Goal: Navigation & Orientation: Go to known website

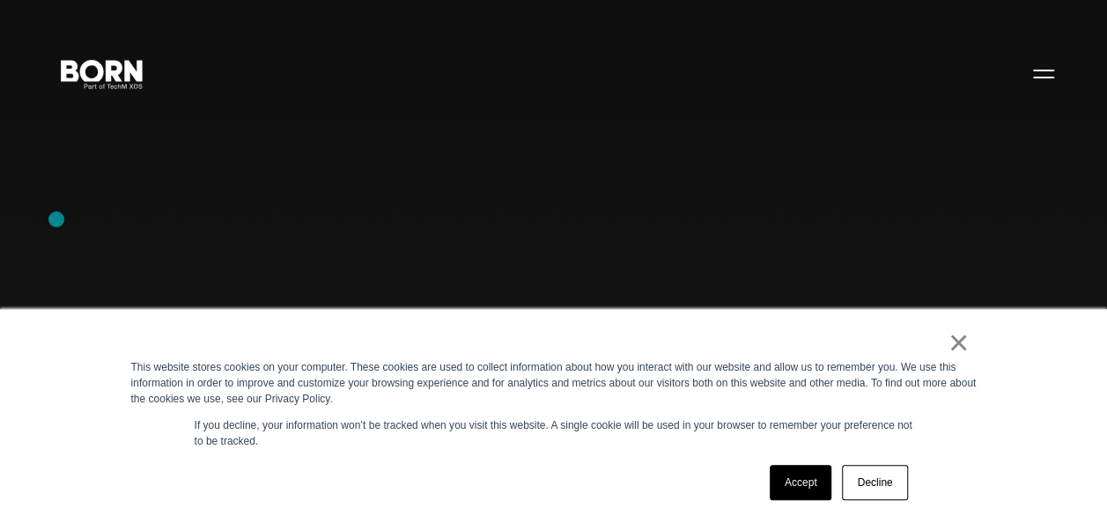
click at [56, 219] on div "Combining creative, content, and commerce to drive change. Imagine, build, and …" at bounding box center [553, 261] width 1107 height 523
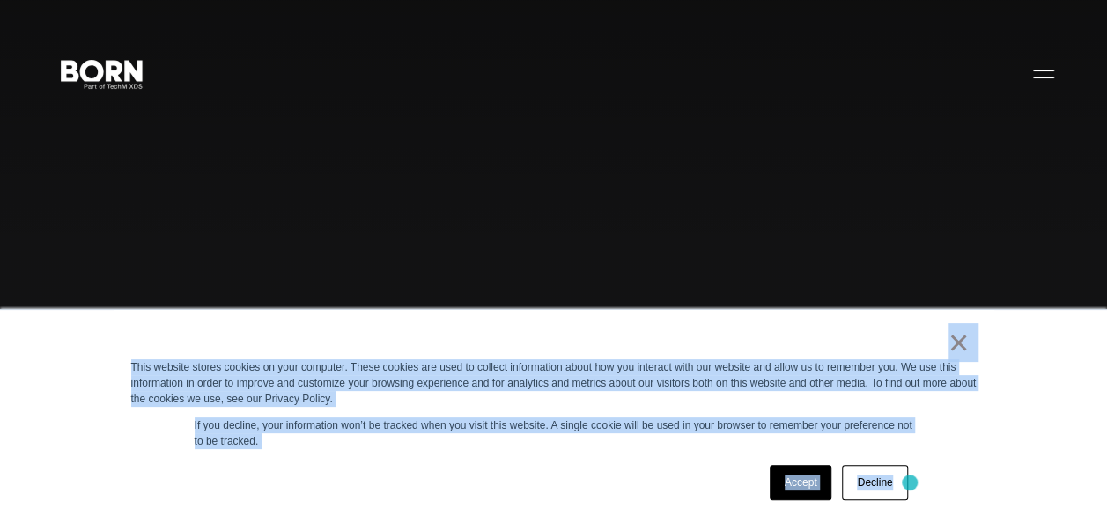
drag, startPoint x: 789, startPoint y: 344, endPoint x: 912, endPoint y: 483, distance: 185.2
click at [912, 483] on div "× This website stores cookies on your computer. These cookies are used to colle…" at bounding box center [554, 416] width 880 height 213
click at [572, 468] on div "Accept Decline" at bounding box center [522, 483] width 782 height 46
drag, startPoint x: 900, startPoint y: 340, endPoint x: 1001, endPoint y: 430, distance: 135.3
click at [1001, 430] on div "× This website stores cookies on your computer. These cookies are used to colle…" at bounding box center [553, 416] width 1107 height 214
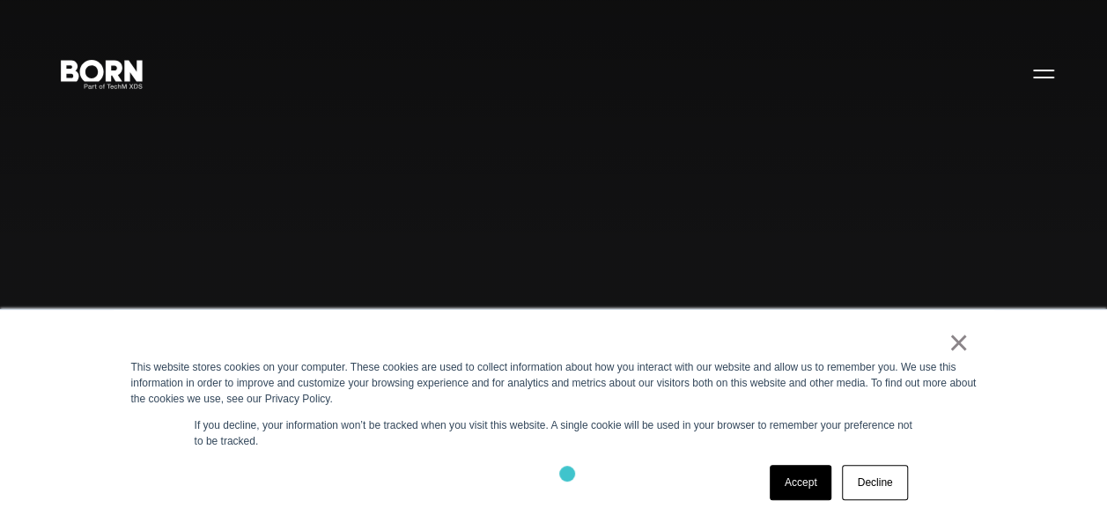
click at [567, 474] on div "Accept Decline" at bounding box center [522, 483] width 782 height 46
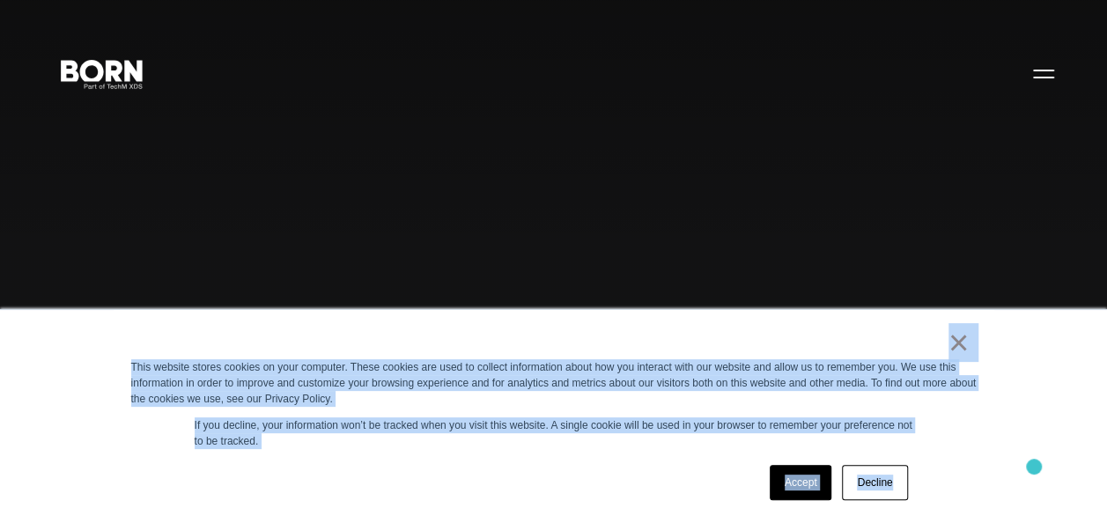
drag, startPoint x: 868, startPoint y: 320, endPoint x: 1034, endPoint y: 468, distance: 222.0
click at [1034, 468] on div "× This website stores cookies on your computer. These cookies are used to colle…" at bounding box center [553, 416] width 1107 height 214
click at [506, 458] on div "× This website stores cookies on your computer. These cookies are used to colle…" at bounding box center [554, 416] width 880 height 213
drag, startPoint x: 898, startPoint y: 343, endPoint x: 1013, endPoint y: 495, distance: 189.8
click at [1013, 495] on div "× This website stores cookies on your computer. These cookies are used to colle…" at bounding box center [553, 416] width 1107 height 214
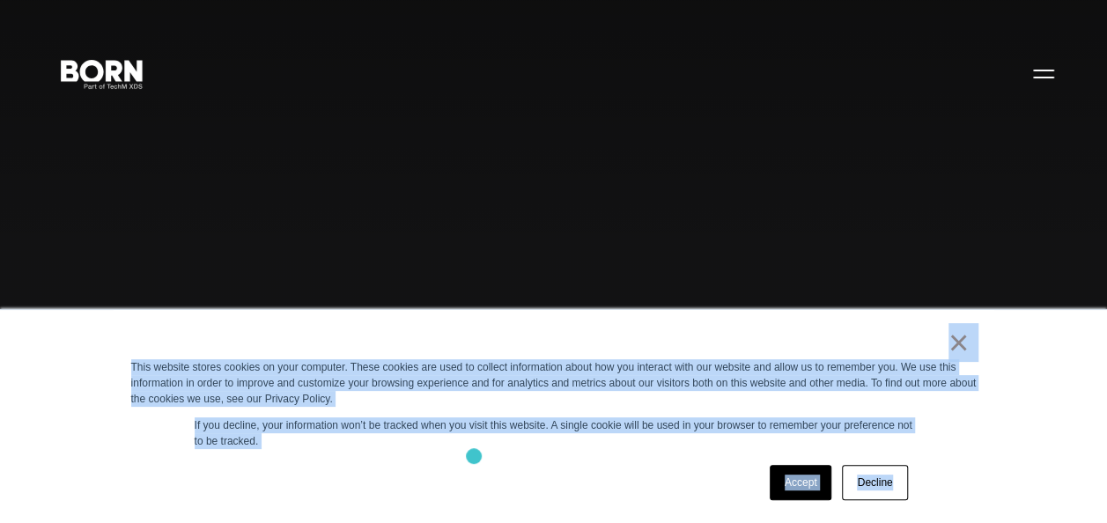
click at [474, 456] on div "× This website stores cookies on your computer. These cookies are used to colle…" at bounding box center [554, 416] width 880 height 213
drag, startPoint x: 844, startPoint y: 336, endPoint x: 1044, endPoint y: 477, distance: 245.3
click at [1044, 477] on div "× This website stores cookies on your computer. These cookies are used to colle…" at bounding box center [553, 416] width 1107 height 214
click at [542, 468] on div "Accept Decline" at bounding box center [522, 483] width 782 height 46
drag, startPoint x: 799, startPoint y: 341, endPoint x: 1005, endPoint y: 490, distance: 254.2
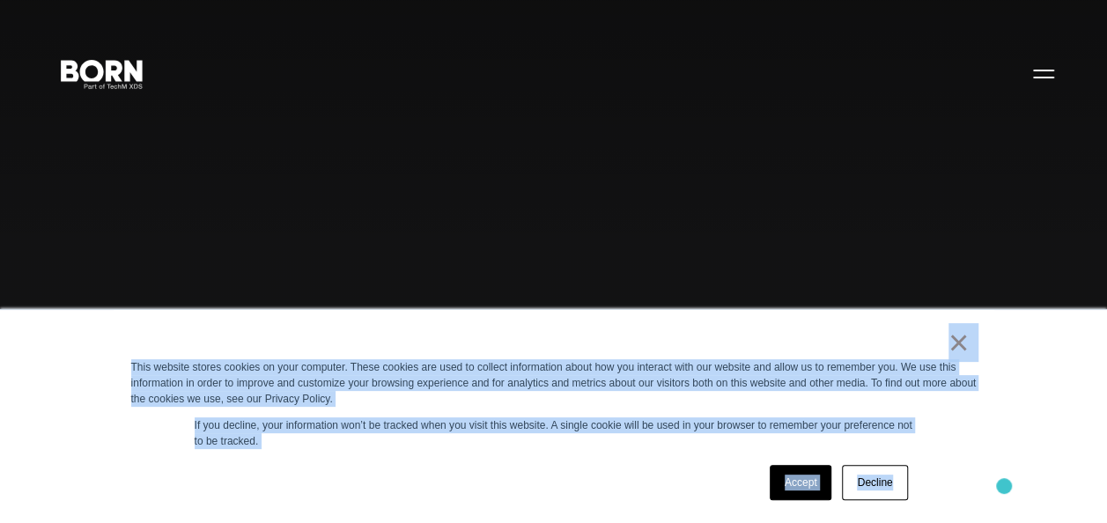
click at [1005, 490] on div "× This website stores cookies on your computer. These cookies are used to colle…" at bounding box center [553, 416] width 1107 height 214
click at [492, 449] on p "If you decline, your information won’t be tracked when you visit this website. …" at bounding box center [554, 433] width 718 height 32
drag, startPoint x: 905, startPoint y: 345, endPoint x: 994, endPoint y: 480, distance: 161.4
click at [994, 480] on div "× This website stores cookies on your computer. These cookies are used to colle…" at bounding box center [553, 416] width 1107 height 214
click at [434, 461] on div "Accept Decline" at bounding box center [522, 483] width 782 height 46
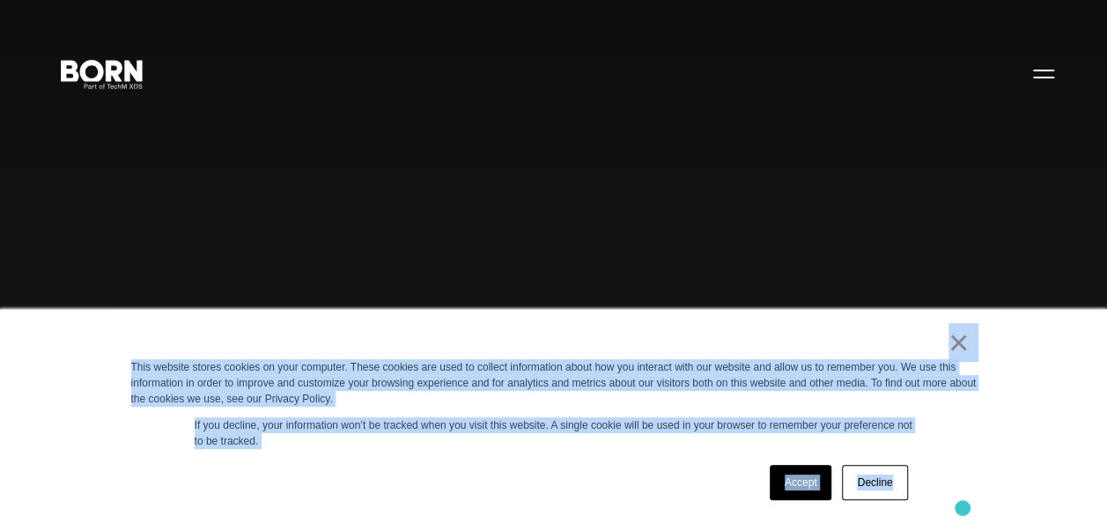
drag, startPoint x: 851, startPoint y: 349, endPoint x: 962, endPoint y: 508, distance: 194.2
click at [962, 508] on div "× This website stores cookies on your computer. These cookies are used to colle…" at bounding box center [554, 416] width 880 height 213
click at [471, 479] on div "Accept Decline" at bounding box center [522, 483] width 782 height 46
drag, startPoint x: 885, startPoint y: 343, endPoint x: 998, endPoint y: 454, distance: 158.8
click at [998, 454] on div "× This website stores cookies on your computer. These cookies are used to colle…" at bounding box center [553, 416] width 1107 height 214
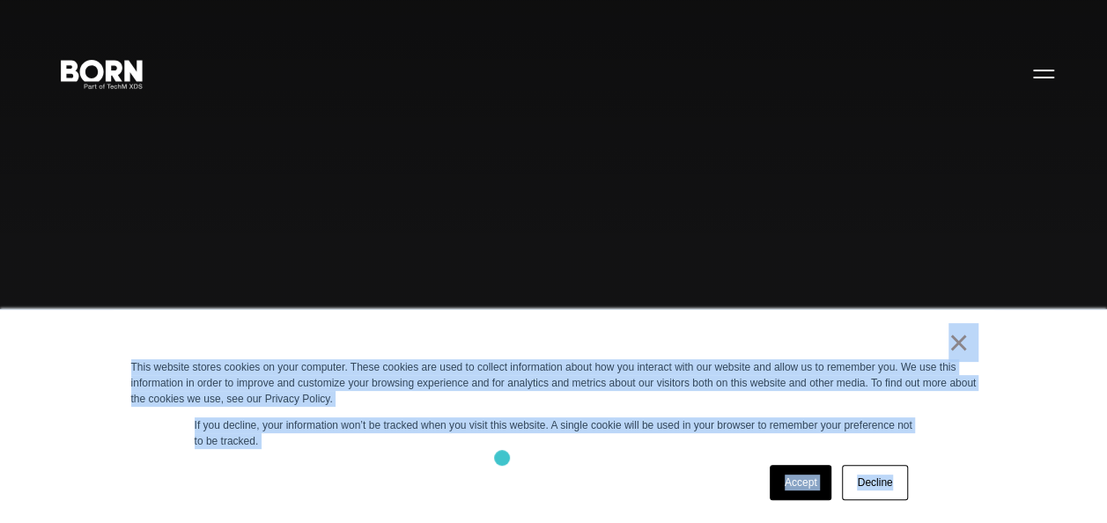
click at [502, 458] on div "× This website stores cookies on your computer. These cookies are used to colle…" at bounding box center [554, 416] width 880 height 213
drag, startPoint x: 890, startPoint y: 345, endPoint x: 1018, endPoint y: 496, distance: 197.4
click at [1018, 496] on div "× This website stores cookies on your computer. These cookies are used to colle…" at bounding box center [553, 416] width 1107 height 214
click at [440, 464] on div "Accept Decline" at bounding box center [522, 483] width 782 height 46
drag, startPoint x: 882, startPoint y: 342, endPoint x: 987, endPoint y: 479, distance: 172.8
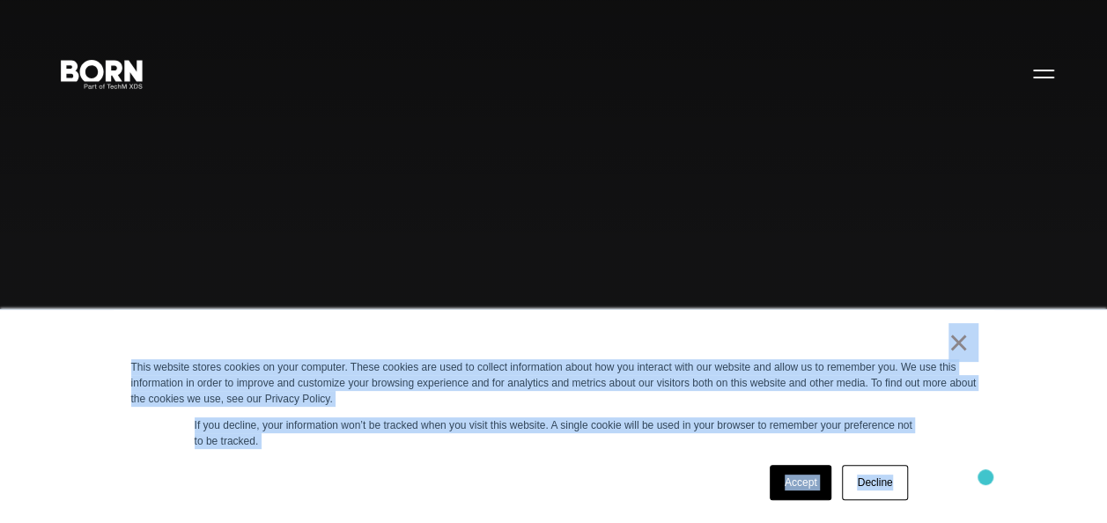
click at [987, 479] on div "× This website stores cookies on your computer. These cookies are used to colle…" at bounding box center [554, 416] width 880 height 213
click at [488, 482] on div "Accept Decline" at bounding box center [522, 483] width 782 height 46
drag, startPoint x: 917, startPoint y: 340, endPoint x: 1020, endPoint y: 487, distance: 179.5
click at [1020, 487] on div "× This website stores cookies on your computer. These cookies are used to colle…" at bounding box center [553, 416] width 1107 height 214
click at [513, 471] on div "Accept Decline" at bounding box center [522, 483] width 782 height 46
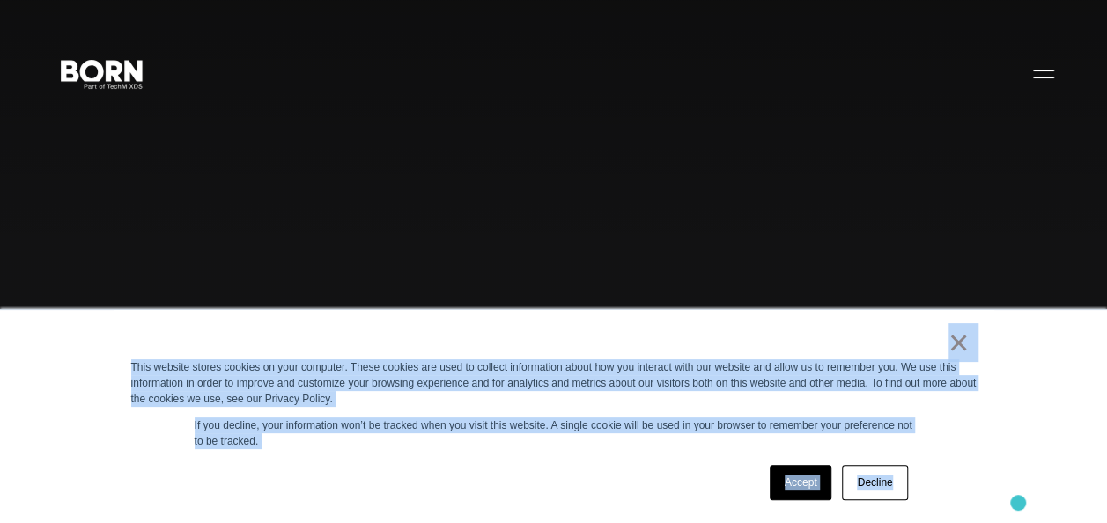
drag, startPoint x: 942, startPoint y: 391, endPoint x: 1018, endPoint y: 504, distance: 135.8
click at [1018, 504] on div "× This website stores cookies on your computer. These cookies are used to colle…" at bounding box center [553, 416] width 1107 height 214
click at [537, 474] on div "Accept Decline" at bounding box center [522, 483] width 782 height 46
drag, startPoint x: 844, startPoint y: 342, endPoint x: 979, endPoint y: 469, distance: 186.2
click at [979, 469] on div "× This website stores cookies on your computer. These cookies are used to colle…" at bounding box center [554, 416] width 880 height 213
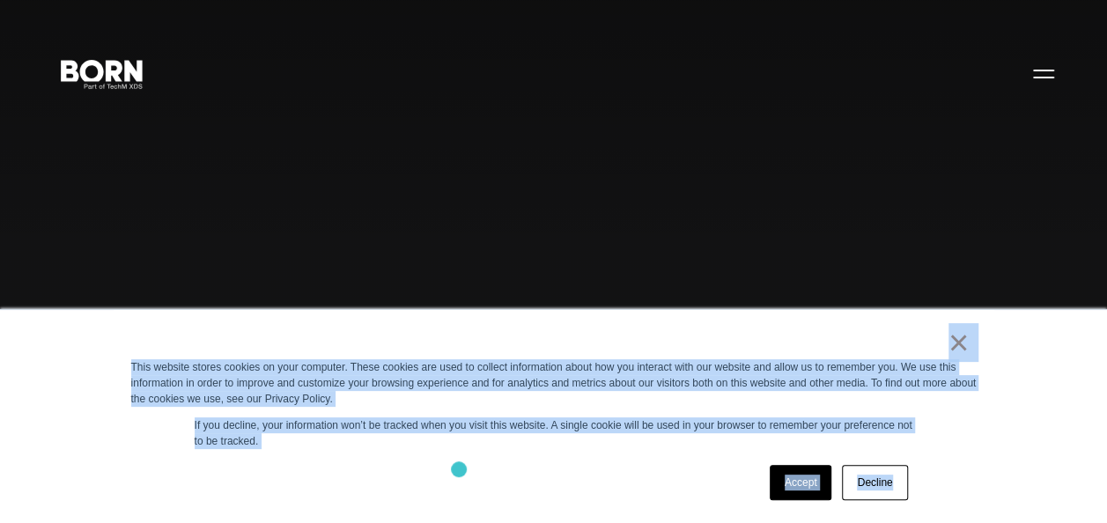
click at [459, 469] on div "Accept Decline" at bounding box center [522, 483] width 782 height 46
drag, startPoint x: 851, startPoint y: 347, endPoint x: 1083, endPoint y: 561, distance: 315.9
click at [562, 463] on div "Accept Decline" at bounding box center [522, 483] width 782 height 46
drag, startPoint x: 770, startPoint y: 354, endPoint x: 893, endPoint y: 507, distance: 196.6
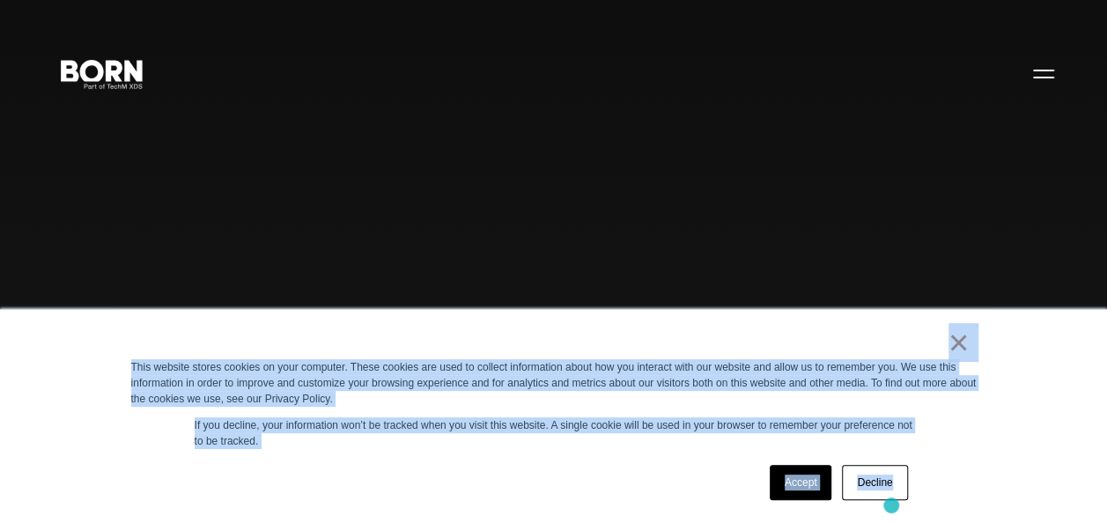
click at [893, 507] on div "× This website stores cookies on your computer. These cookies are used to colle…" at bounding box center [554, 416] width 880 height 213
click at [527, 472] on div "Accept Decline" at bounding box center [522, 483] width 782 height 46
drag, startPoint x: 900, startPoint y: 393, endPoint x: 969, endPoint y: 461, distance: 97.1
click at [969, 461] on div "× This website stores cookies on your computer. These cookies are used to colle…" at bounding box center [554, 416] width 880 height 213
click at [505, 472] on div "Accept Decline" at bounding box center [522, 483] width 782 height 46
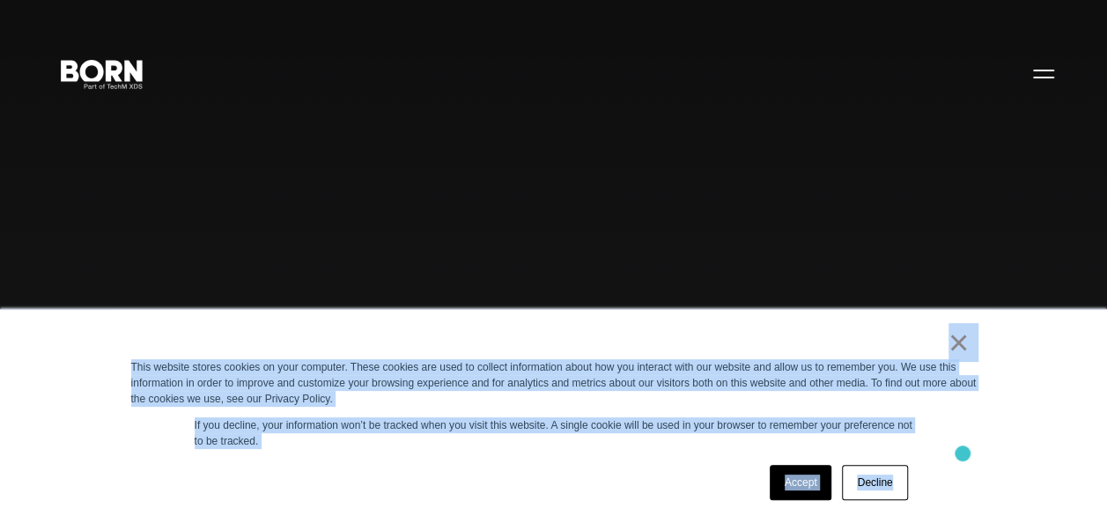
drag, startPoint x: 861, startPoint y: 378, endPoint x: 962, endPoint y: 453, distance: 126.4
click at [962, 453] on div "× This website stores cookies on your computer. These cookies are used to colle…" at bounding box center [554, 416] width 880 height 213
click at [403, 457] on div "× This website stores cookies on your computer. These cookies are used to colle…" at bounding box center [554, 416] width 880 height 213
drag, startPoint x: 866, startPoint y: 387, endPoint x: 947, endPoint y: 473, distance: 118.3
click at [947, 473] on div "× This website stores cookies on your computer. These cookies are used to colle…" at bounding box center [554, 416] width 880 height 213
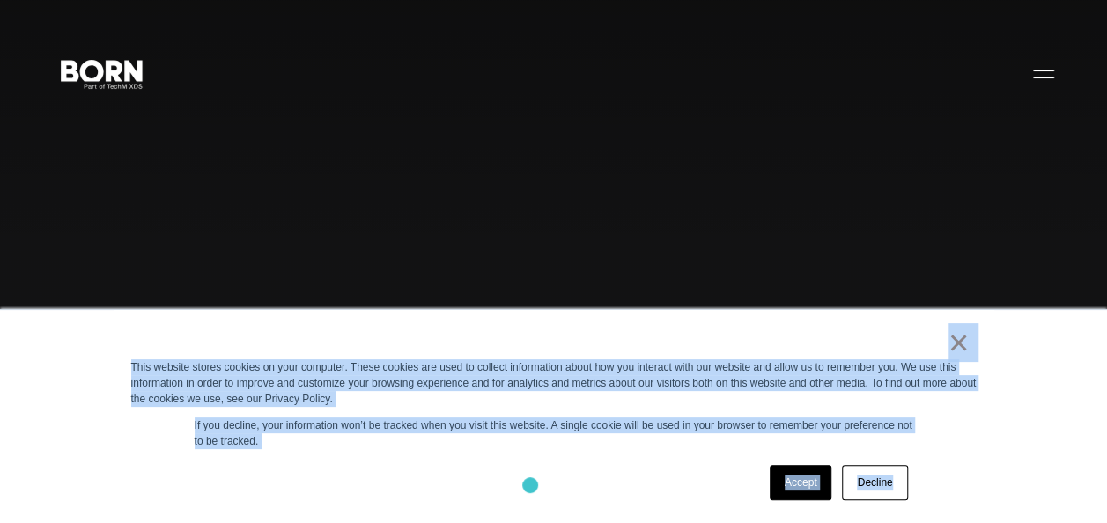
click at [530, 485] on div "Accept Decline" at bounding box center [522, 483] width 782 height 46
drag, startPoint x: 847, startPoint y: 335, endPoint x: 988, endPoint y: 481, distance: 202.4
click at [988, 481] on div "× This website stores cookies on your computer. These cookies are used to colle…" at bounding box center [554, 416] width 880 height 213
click at [483, 464] on div "Accept Decline" at bounding box center [522, 483] width 782 height 46
drag, startPoint x: 877, startPoint y: 347, endPoint x: 991, endPoint y: 475, distance: 171.5
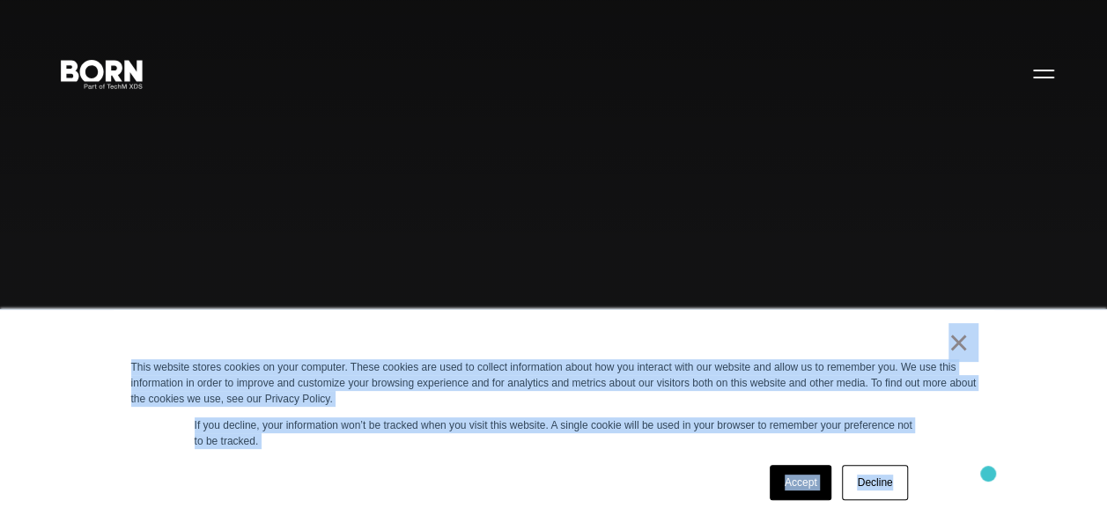
click at [991, 475] on div "× This website stores cookies on your computer. These cookies are used to colle…" at bounding box center [554, 416] width 880 height 213
click at [571, 464] on div "Accept Decline" at bounding box center [522, 483] width 782 height 46
drag, startPoint x: 787, startPoint y: 352, endPoint x: 941, endPoint y: 442, distance: 178.3
click at [941, 442] on div "× This website stores cookies on your computer. These cookies are used to colle…" at bounding box center [554, 416] width 880 height 213
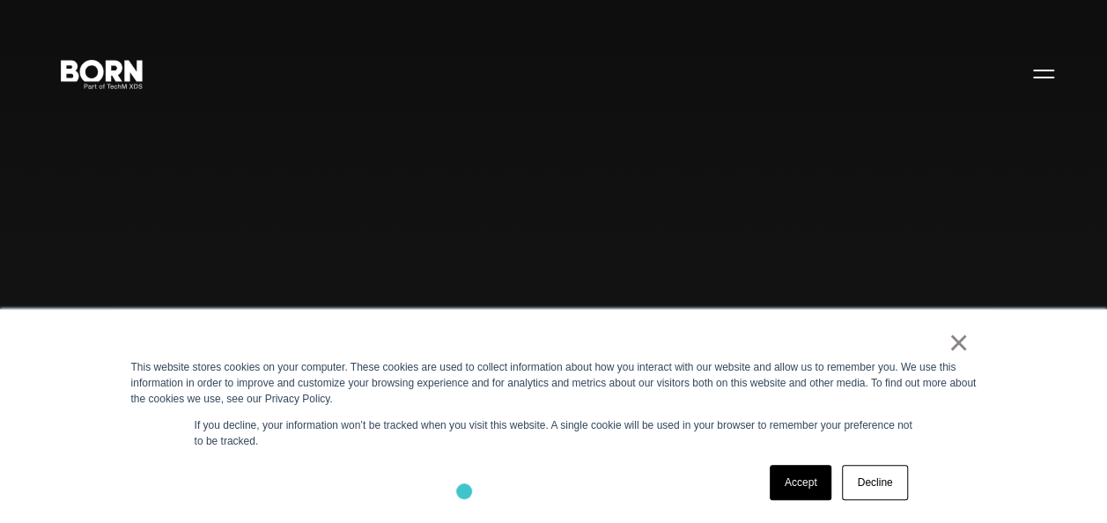
click at [465, 490] on div "Accept Decline" at bounding box center [522, 483] width 782 height 46
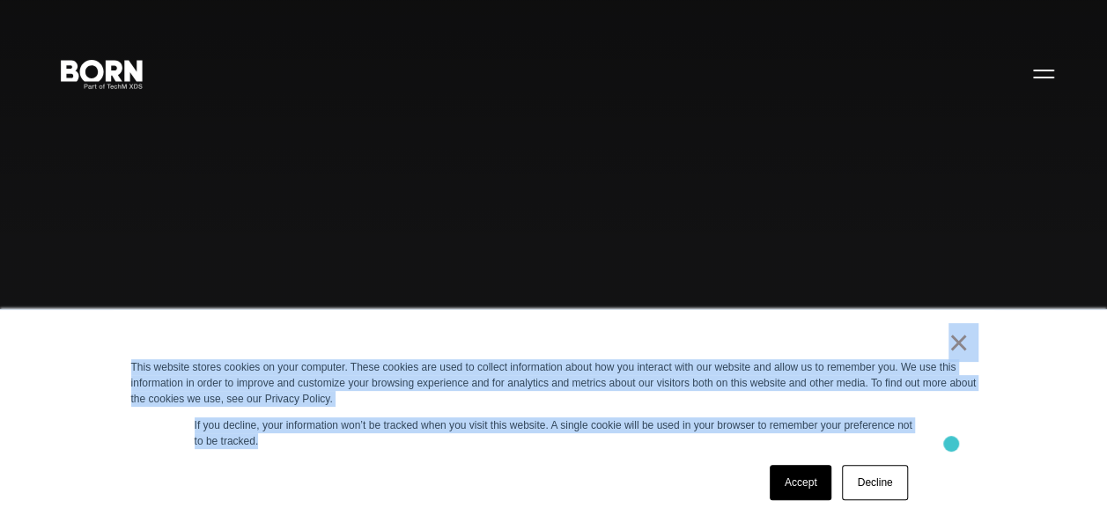
drag, startPoint x: 794, startPoint y: 337, endPoint x: 952, endPoint y: 444, distance: 190.2
click at [952, 444] on div "× This website stores cookies on your computer. These cookies are used to colle…" at bounding box center [554, 416] width 880 height 213
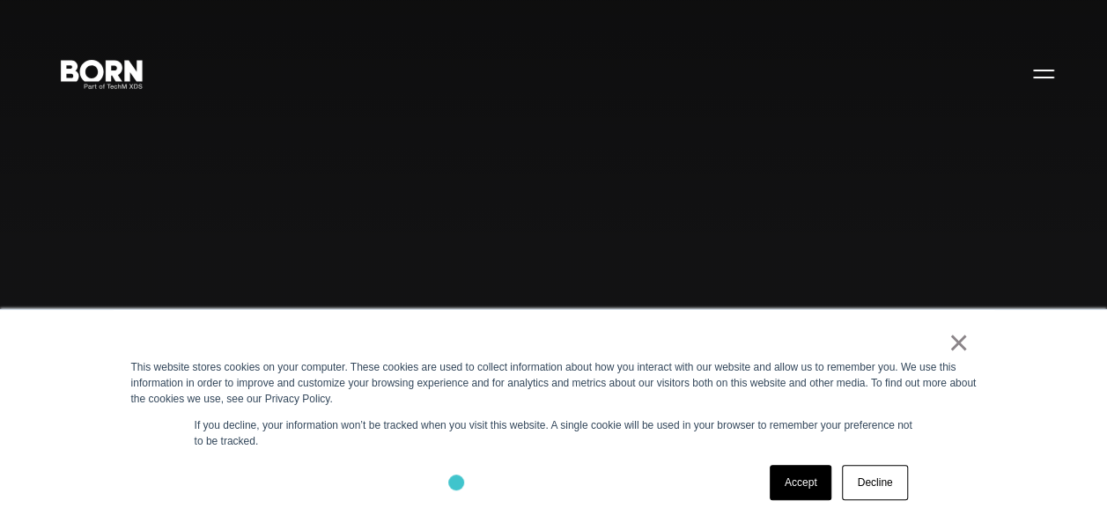
click at [456, 483] on div "Accept Decline" at bounding box center [522, 483] width 782 height 46
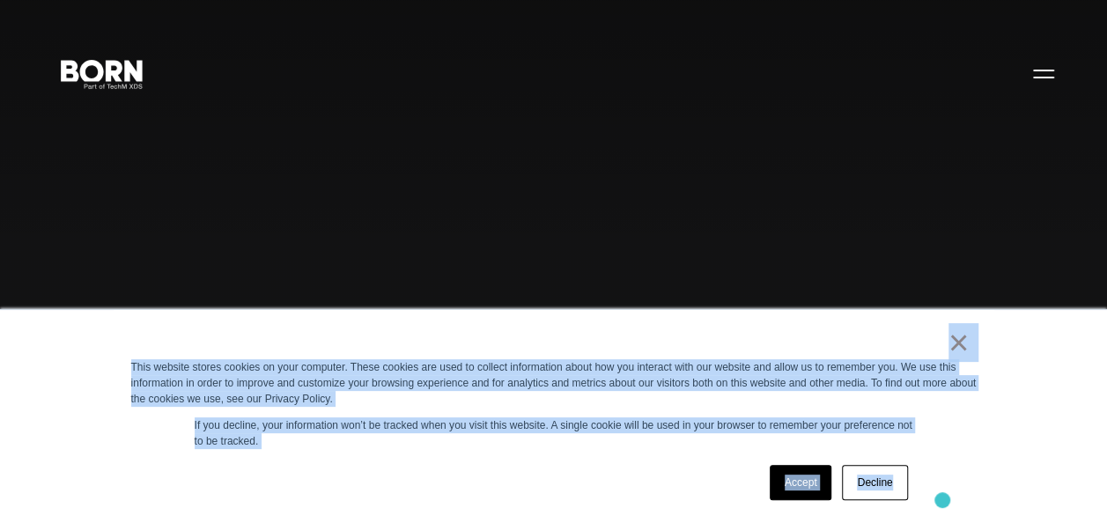
drag, startPoint x: 679, startPoint y: 370, endPoint x: 942, endPoint y: 500, distance: 293.8
click at [942, 500] on div "× This website stores cookies on your computer. These cookies are used to colle…" at bounding box center [554, 416] width 880 height 213
click at [555, 495] on div "Accept Decline" at bounding box center [522, 483] width 782 height 46
drag, startPoint x: 740, startPoint y: 371, endPoint x: 936, endPoint y: 539, distance: 257.9
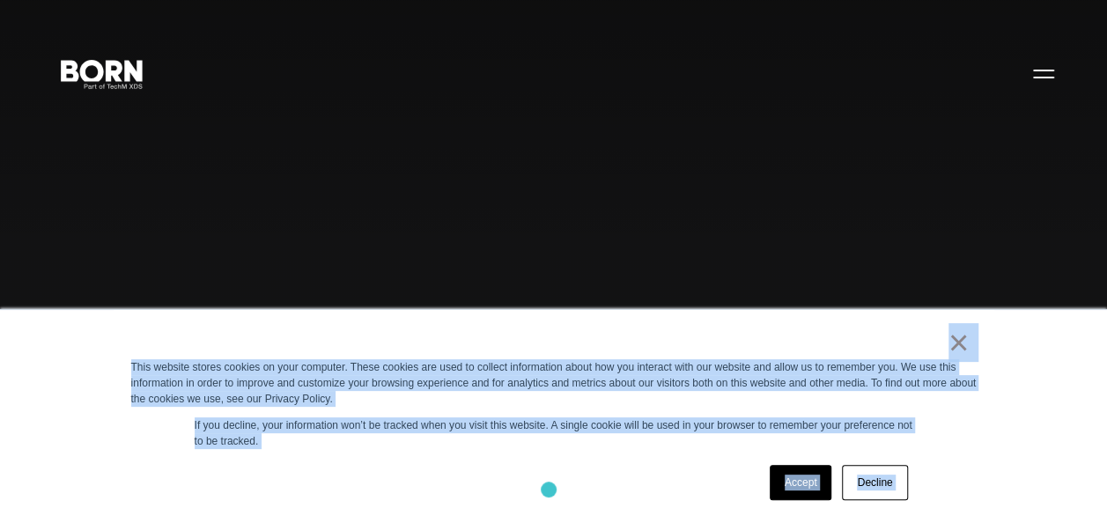
click at [549, 490] on div "Accept Decline" at bounding box center [522, 483] width 782 height 46
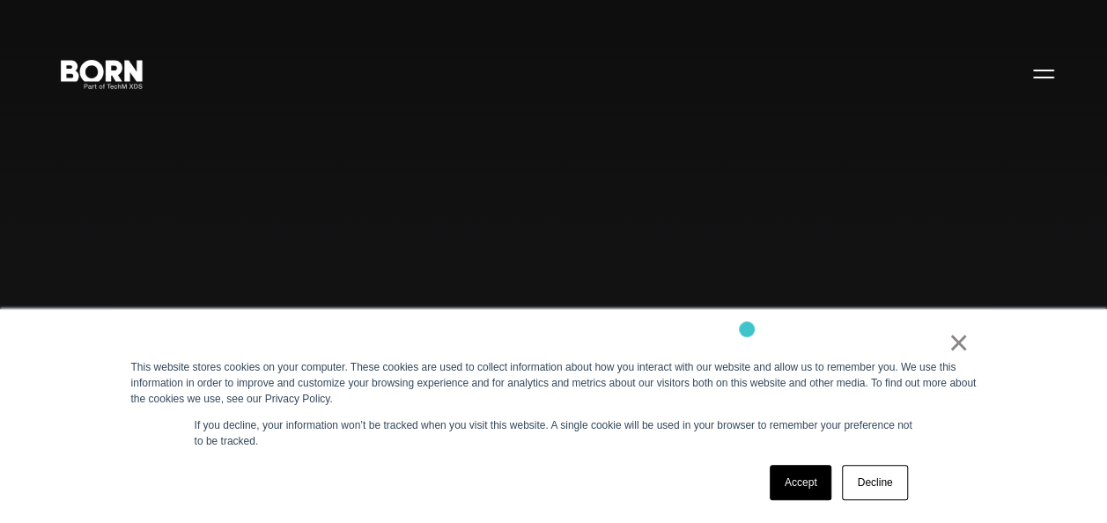
click at [747, 329] on div "× This website stores cookies on your computer. These cookies are used to colle…" at bounding box center [554, 416] width 880 height 213
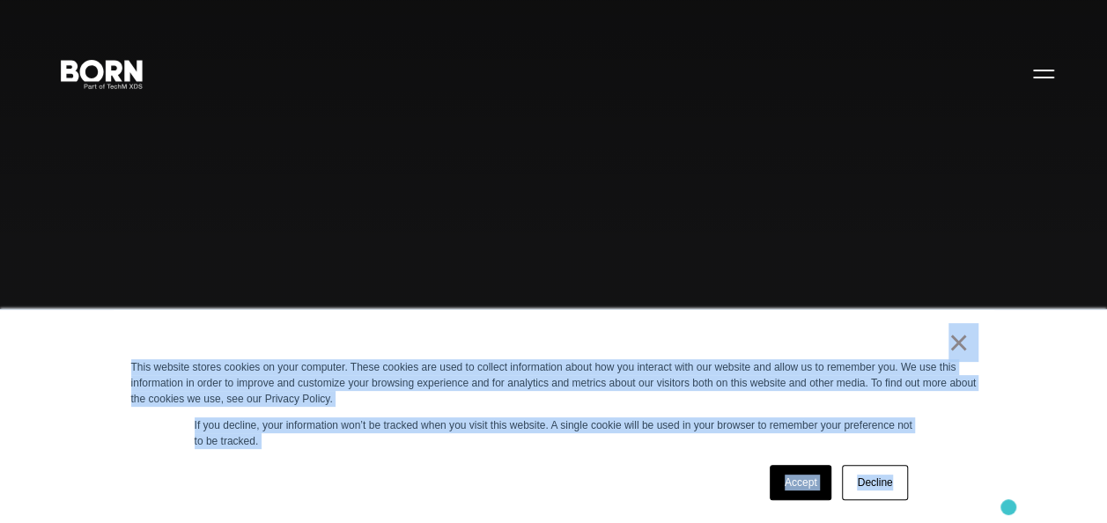
drag, startPoint x: 774, startPoint y: 344, endPoint x: 1008, endPoint y: 507, distance: 285.3
click at [1008, 507] on div "× This website stores cookies on your computer. These cookies are used to colle…" at bounding box center [553, 416] width 1107 height 214
click at [627, 477] on div "Accept Decline" at bounding box center [522, 483] width 782 height 46
drag, startPoint x: 650, startPoint y: 346, endPoint x: 882, endPoint y: 529, distance: 295.9
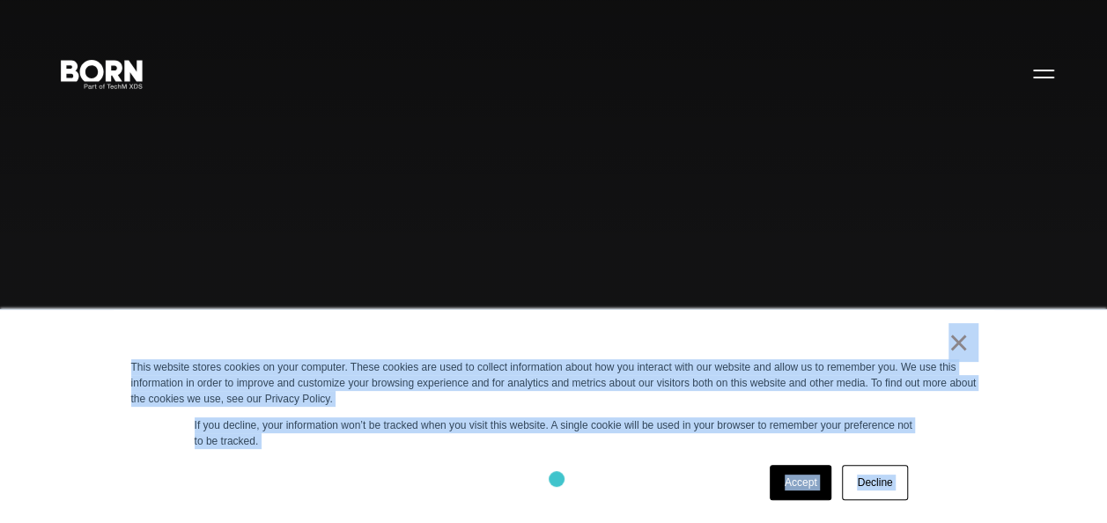
click at [556, 479] on div "Accept Decline" at bounding box center [522, 483] width 782 height 46
drag, startPoint x: 910, startPoint y: 348, endPoint x: 995, endPoint y: 476, distance: 154.3
click at [995, 476] on div "× This website stores cookies on your computer. These cookies are used to colle…" at bounding box center [553, 416] width 1107 height 214
drag, startPoint x: 995, startPoint y: 476, endPoint x: 973, endPoint y: 467, distance: 24.0
click at [973, 467] on div "× This website stores cookies on your computer. These cookies are used to colle…" at bounding box center [554, 416] width 880 height 213
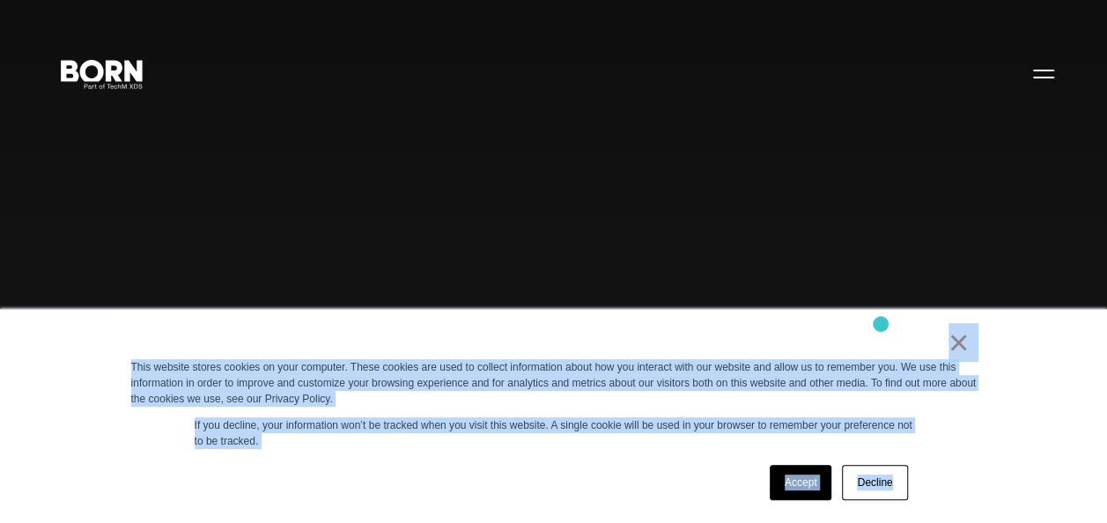
click at [880, 324] on div "× This website stores cookies on your computer. These cookies are used to colle…" at bounding box center [554, 416] width 880 height 213
drag, startPoint x: 882, startPoint y: 331, endPoint x: 989, endPoint y: 491, distance: 192.4
click at [989, 491] on div "× This website stores cookies on your computer. These cookies are used to colle…" at bounding box center [554, 416] width 880 height 213
drag, startPoint x: 989, startPoint y: 491, endPoint x: 960, endPoint y: 492, distance: 29.1
click at [960, 492] on div "× This website stores cookies on your computer. These cookies are used to colle…" at bounding box center [554, 416] width 880 height 213
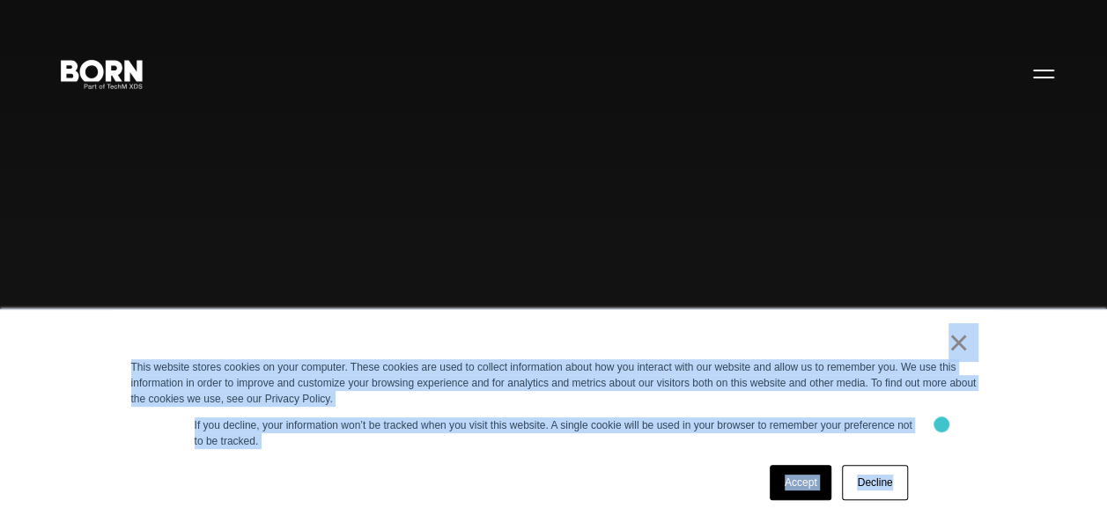
click at [942, 424] on div "× This website stores cookies on your computer. These cookies are used to colle…" at bounding box center [554, 416] width 880 height 213
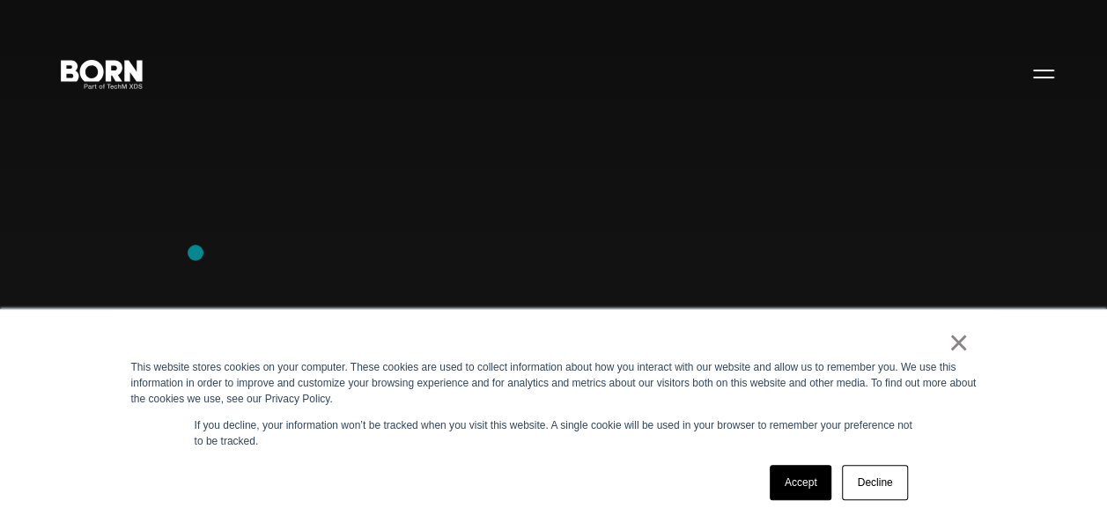
click at [195, 253] on div "Combining creative, content, and commerce to drive change. Imagine, build, and …" at bounding box center [553, 261] width 1107 height 523
